Goal: Navigation & Orientation: Find specific page/section

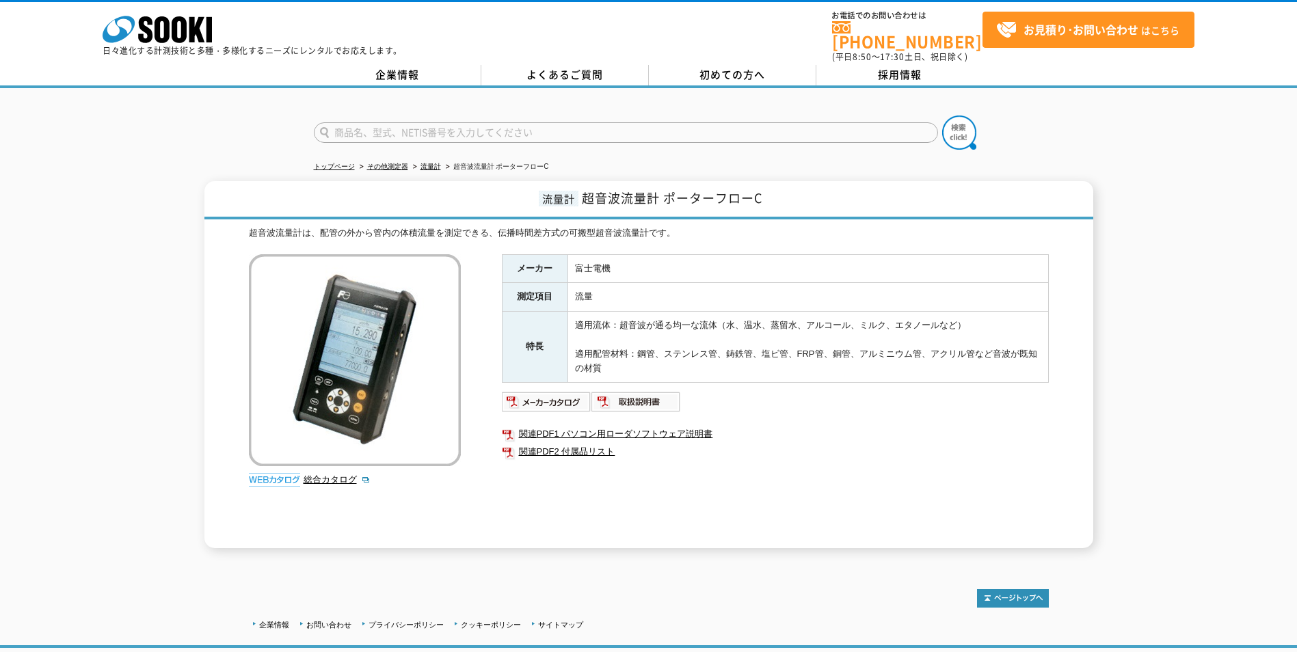
click at [230, 598] on div "企業情報 お問い合わせ プライバシーポリシー クッキーポリシー サイトマップ ©SOOKI Co.,Ltd. All Rights Reserved. テスト…" at bounding box center [648, 652] width 1297 height 180
click at [575, 392] on img at bounding box center [547, 402] width 90 height 22
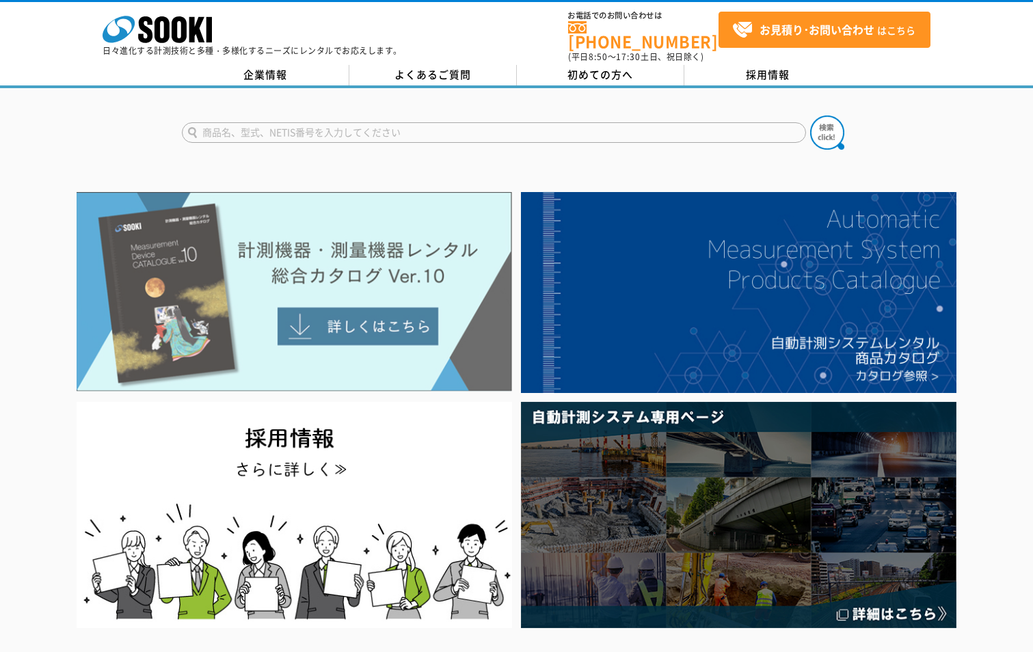
click at [336, 308] on img at bounding box center [295, 292] width 436 height 200
